Goal: Find specific page/section: Find specific page/section

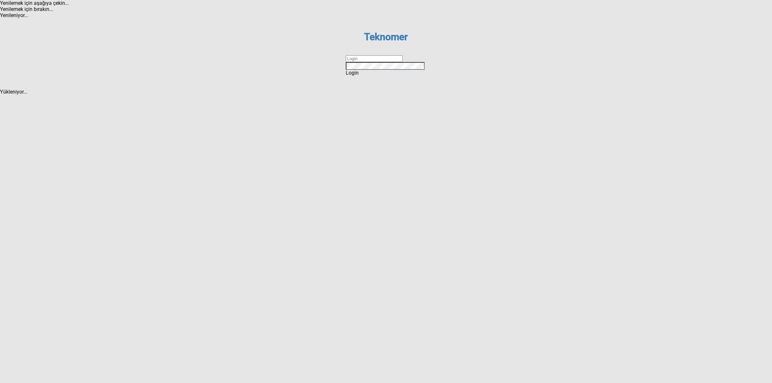
drag, startPoint x: 364, startPoint y: 195, endPoint x: 372, endPoint y: 196, distance: 8.8
click at [364, 62] on input "text" at bounding box center [374, 58] width 57 height 7
type input "DİZEM"
click at [362, 76] on div "Login" at bounding box center [386, 73] width 80 height 6
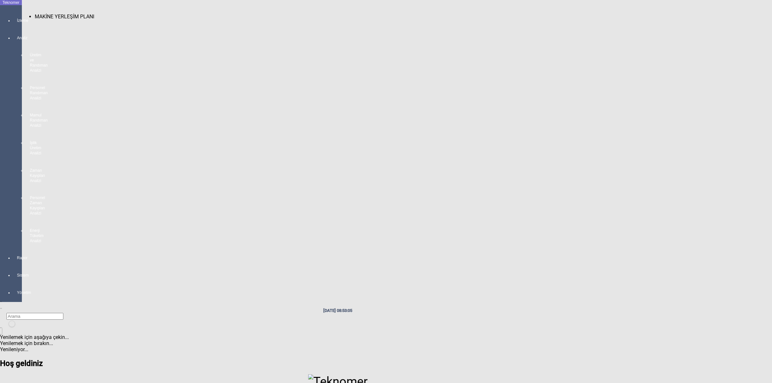
click at [13, 26] on div at bounding box center [17, 26] width 9 height 0
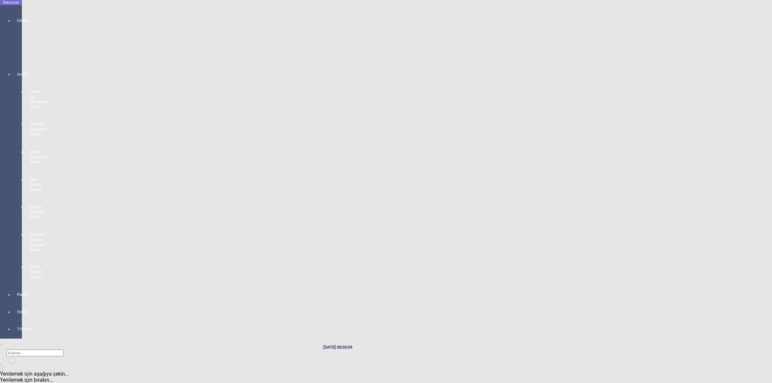
click at [13, 63] on div at bounding box center [17, 63] width 9 height 0
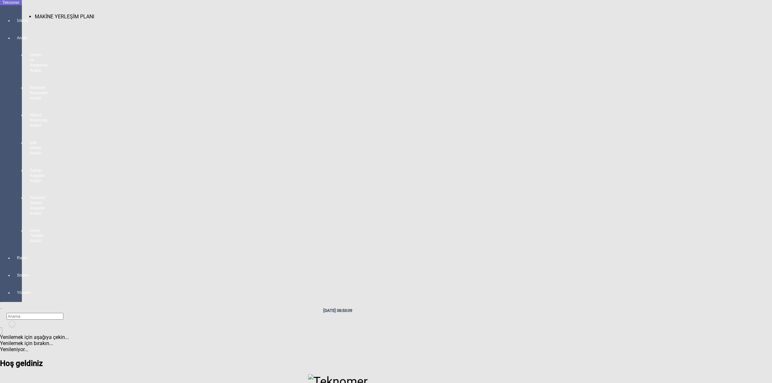
click at [59, 14] on span "MAKİNE YERLEŞİM PLANI" at bounding box center [65, 17] width 60 height 6
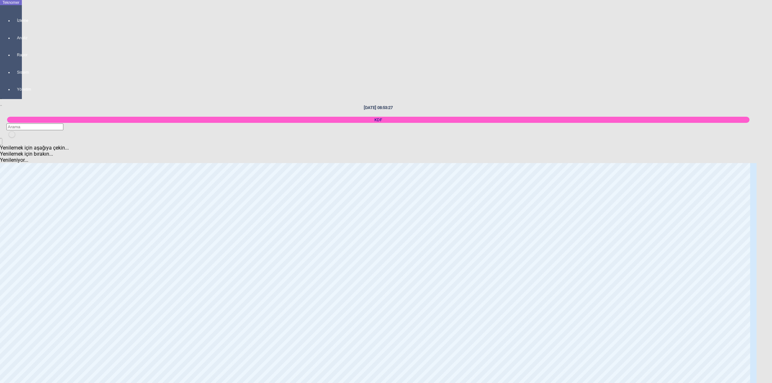
scroll to position [483, 0]
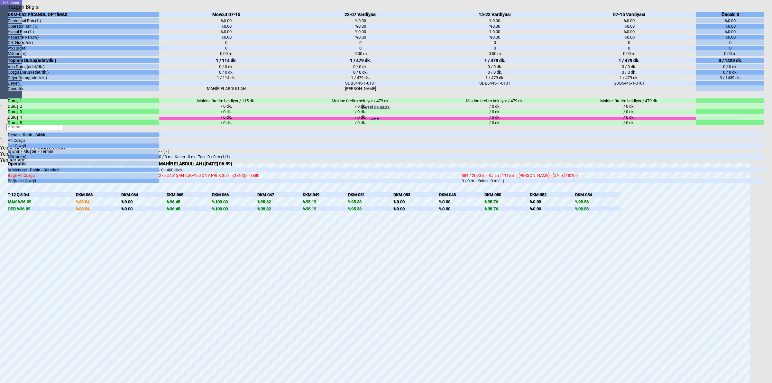
click at [769, 267] on body "Teknomer İzleme Analiz Rapor Sistem Yönetim [DATE] 08:53:33 KDF Yenilemek için …" at bounding box center [386, 191] width 772 height 383
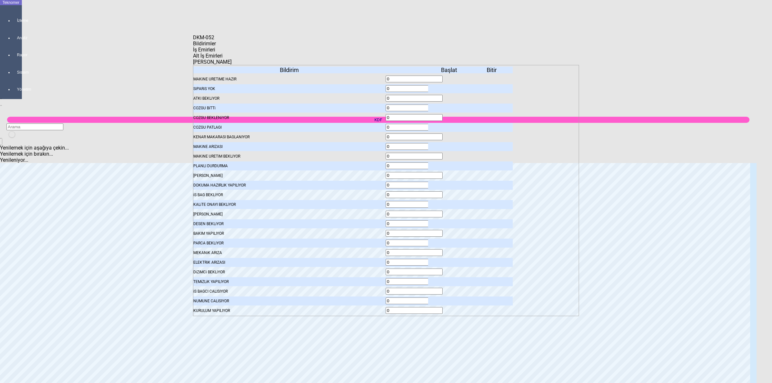
click at [450, 164] on icon at bounding box center [450, 166] width 0 height 5
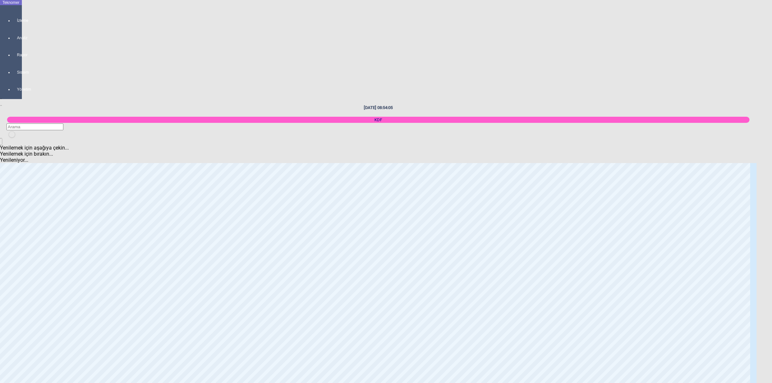
scroll to position [925, 0]
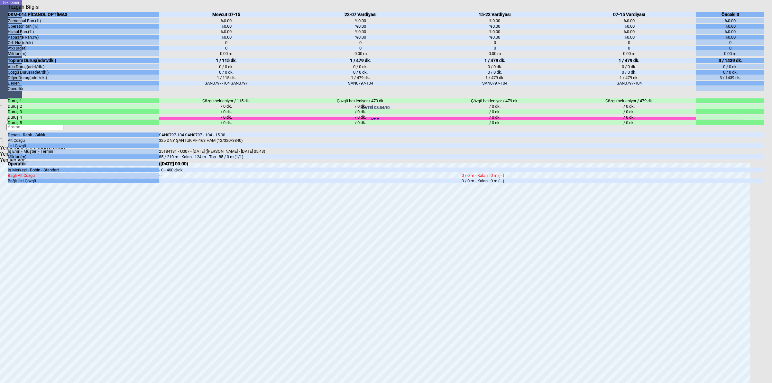
click at [771, 260] on body "Teknomer İzleme Analiz Rapor Sistem Yönetim [DATE] 08:54:10 KDF Yenilemek için …" at bounding box center [386, 191] width 772 height 383
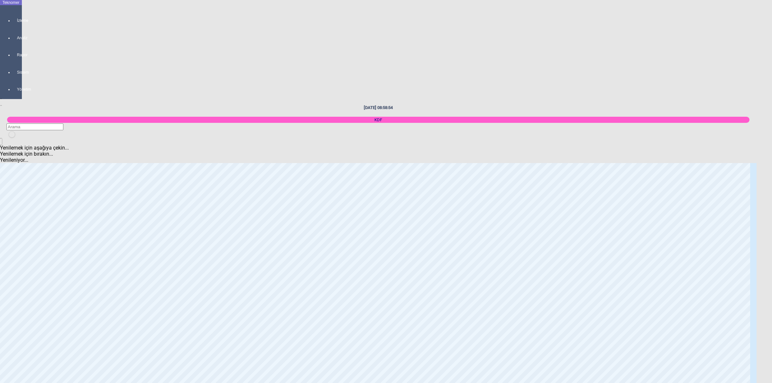
scroll to position [0, 0]
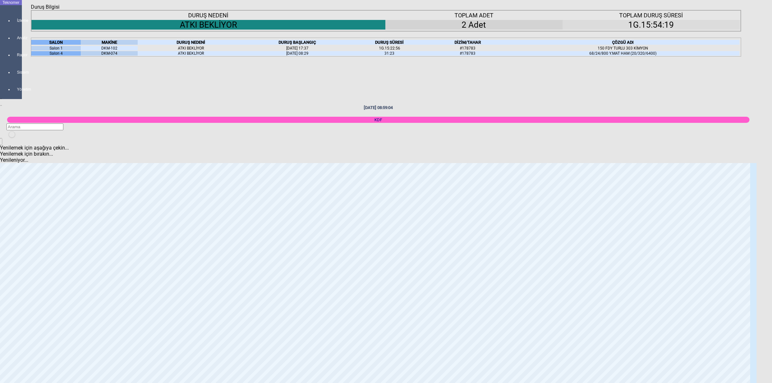
click at [763, 155] on body "Teknomer İzleme Analiz Rapor Sistem Yönetim [DATE] 08:59:04 KDF Yenilemek için …" at bounding box center [386, 191] width 772 height 383
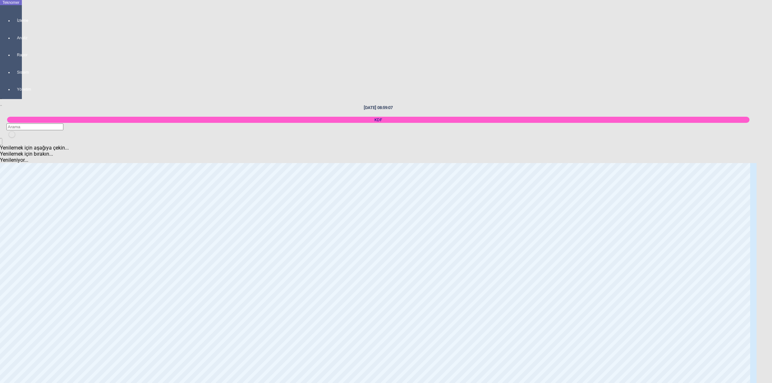
scroll to position [322, 0]
